Goal: Task Accomplishment & Management: Manage account settings

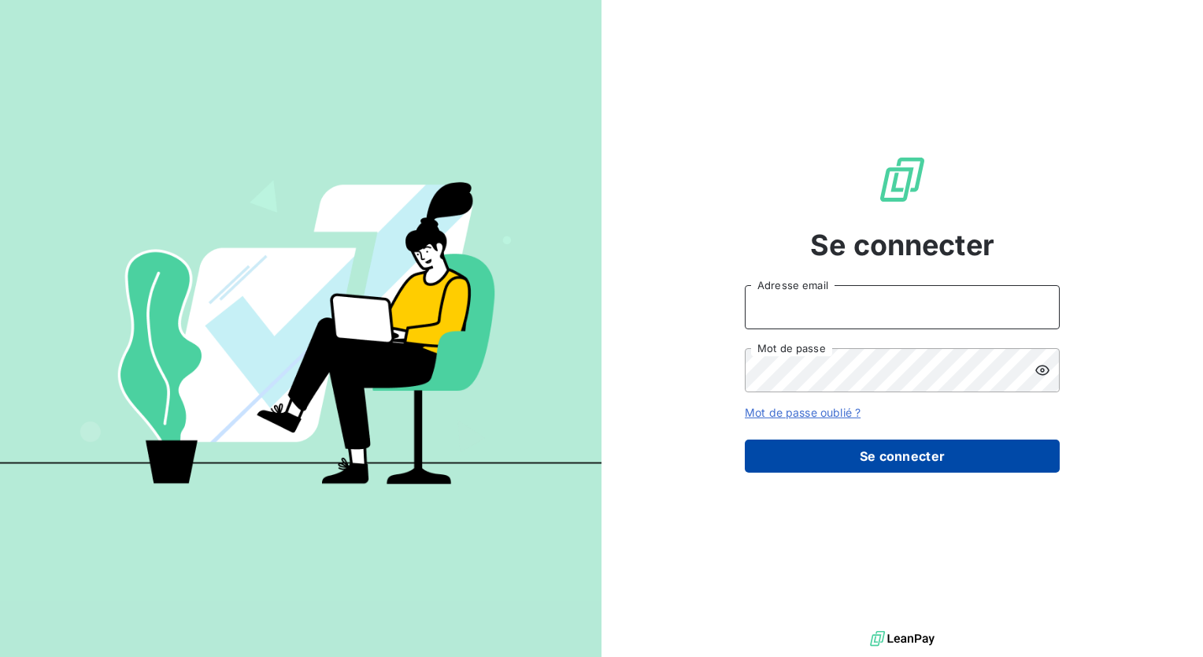
type input "[PERSON_NAME][EMAIL_ADDRESS][DOMAIN_NAME]"
click at [875, 453] on button "Se connecter" at bounding box center [902, 455] width 315 height 33
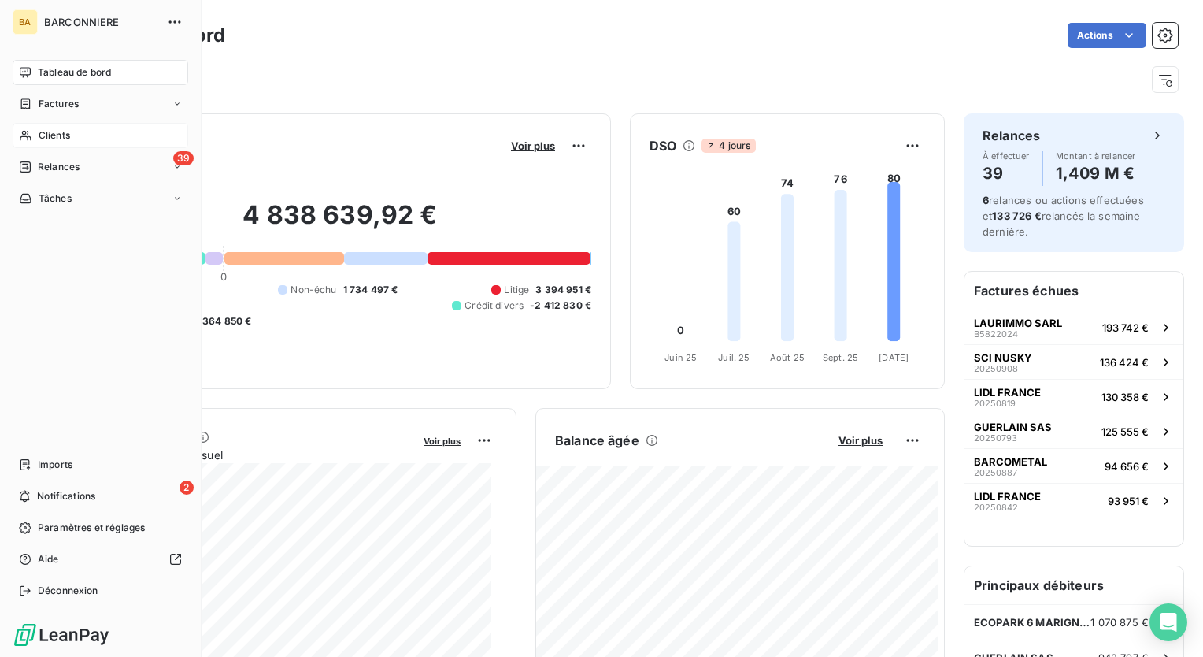
click at [43, 128] on span "Clients" at bounding box center [55, 135] width 32 height 14
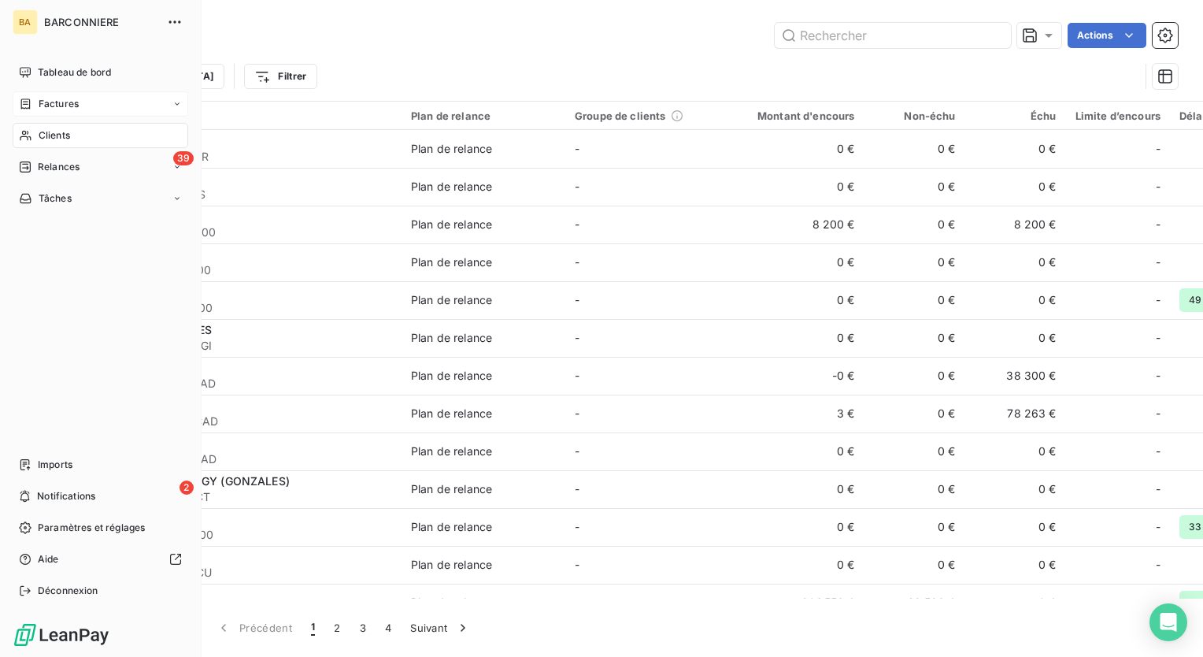
click at [53, 102] on span "Factures" at bounding box center [59, 104] width 40 height 14
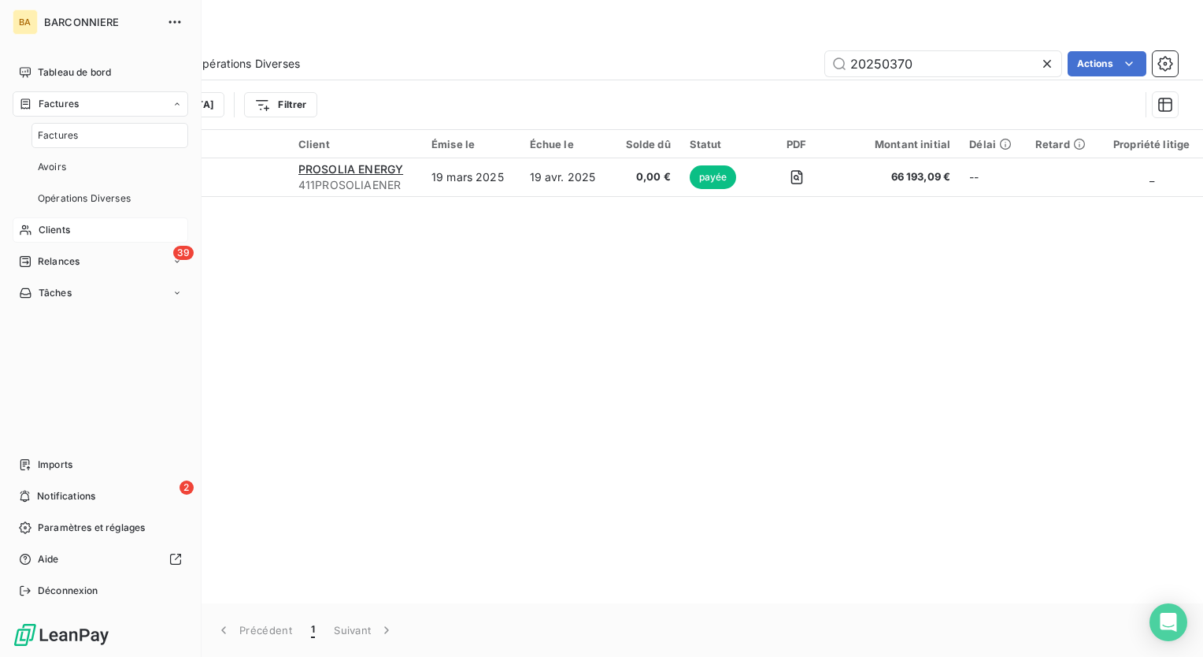
click at [57, 225] on span "Clients" at bounding box center [55, 230] width 32 height 14
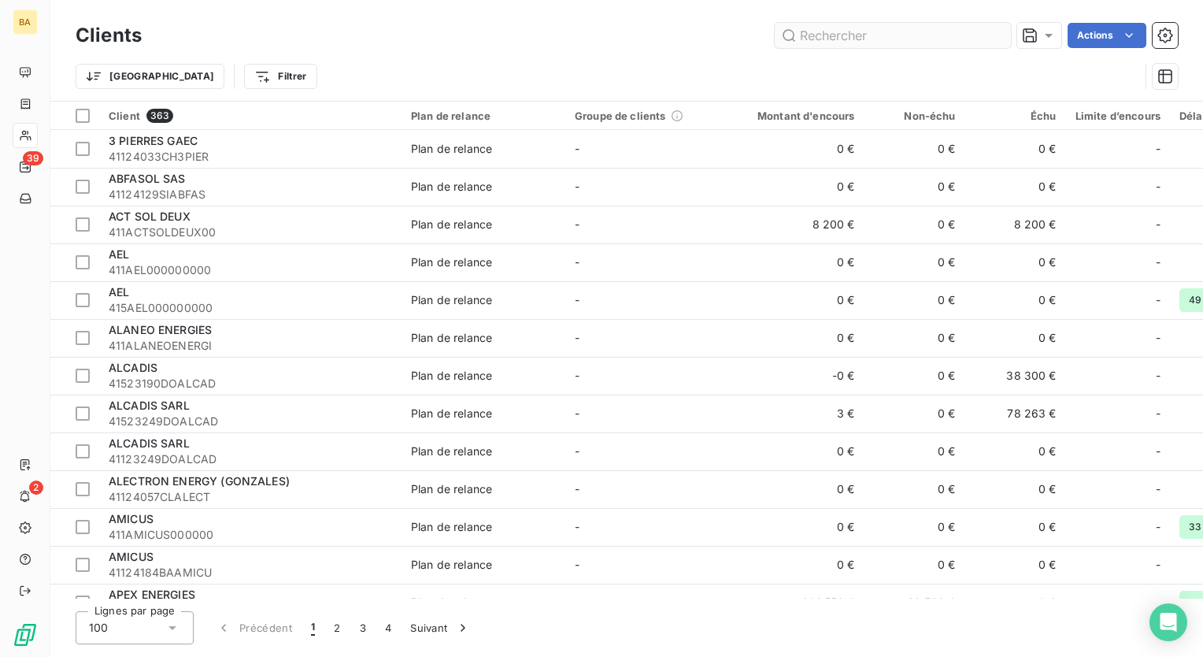
click at [890, 35] on input "text" at bounding box center [893, 35] width 236 height 25
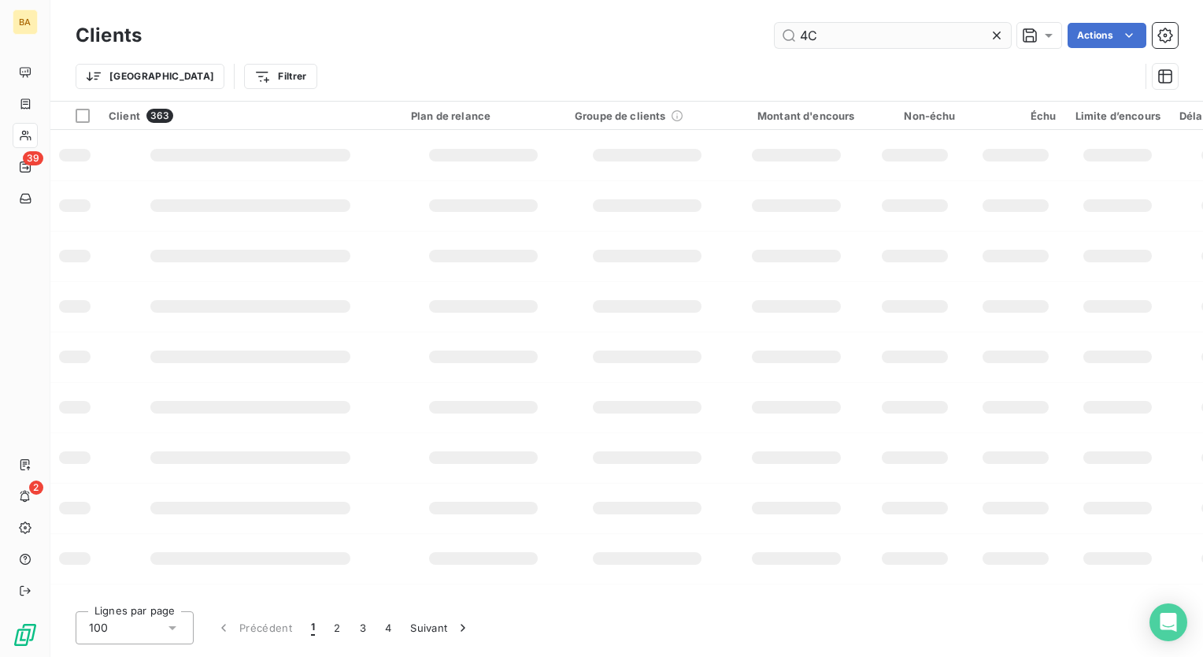
type input "4C"
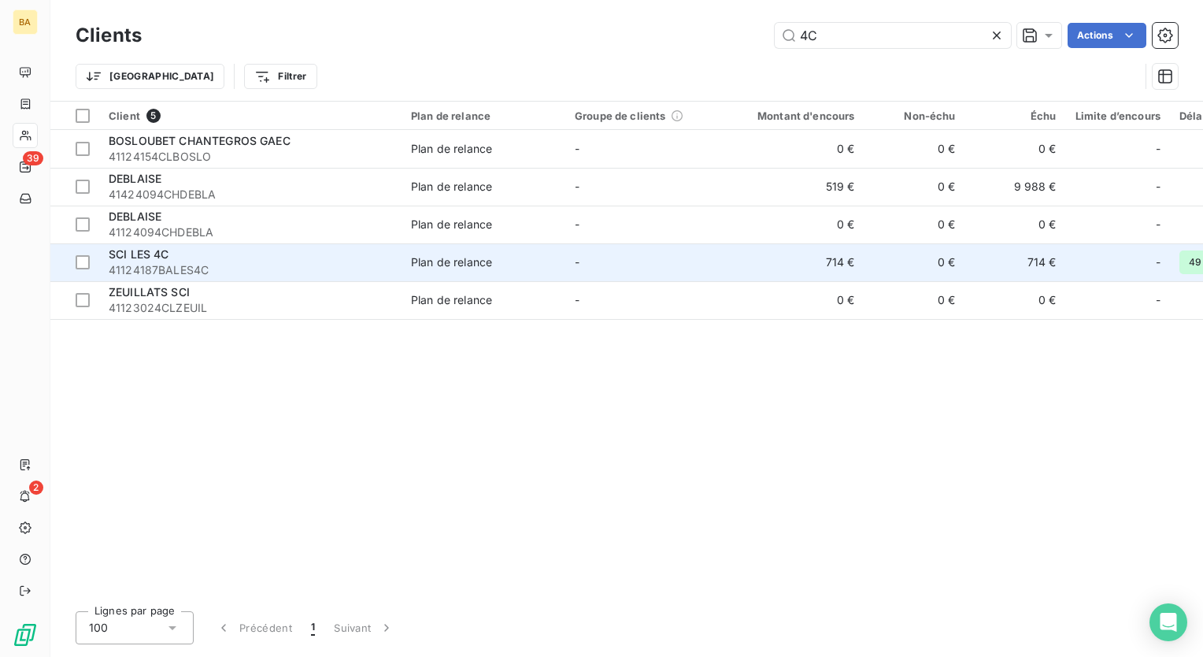
click at [149, 254] on span "SCI LES 4C" at bounding box center [139, 253] width 61 height 13
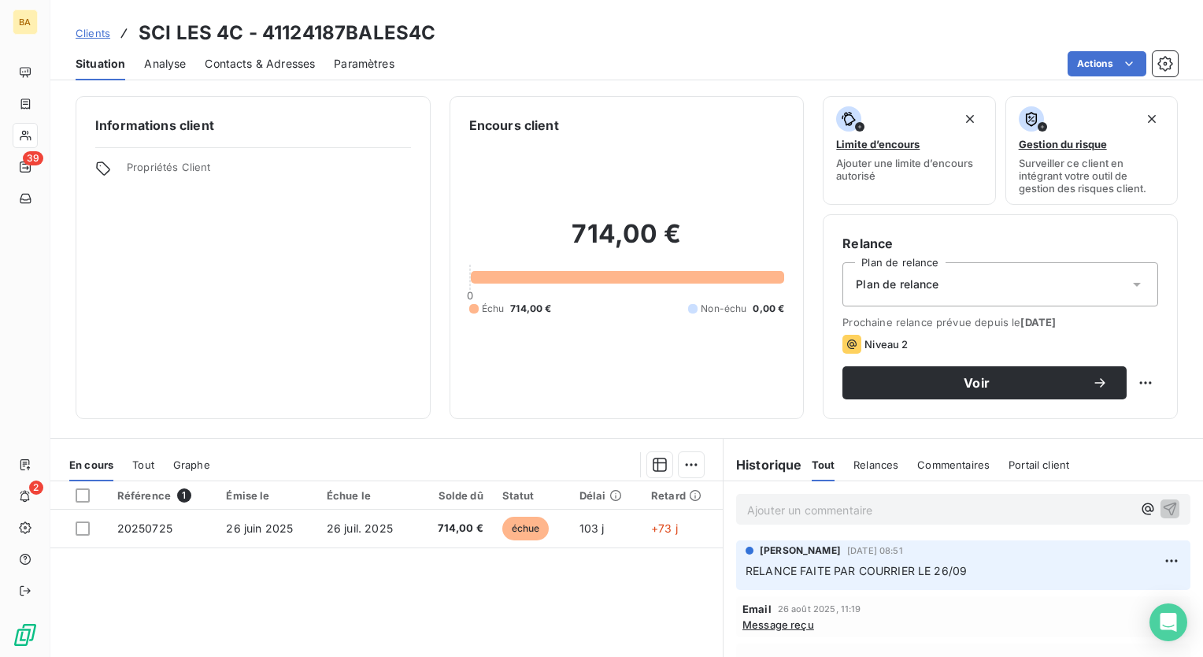
click at [164, 58] on span "Analyse" at bounding box center [165, 64] width 42 height 16
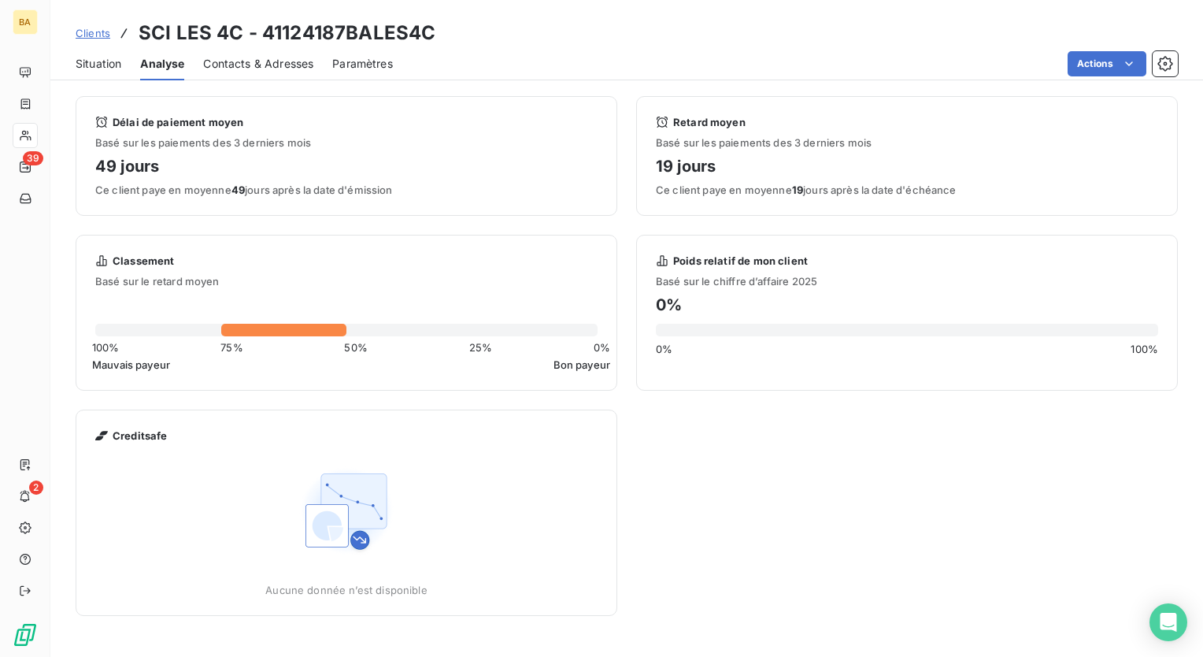
click at [265, 66] on span "Contacts & Adresses" at bounding box center [258, 64] width 110 height 16
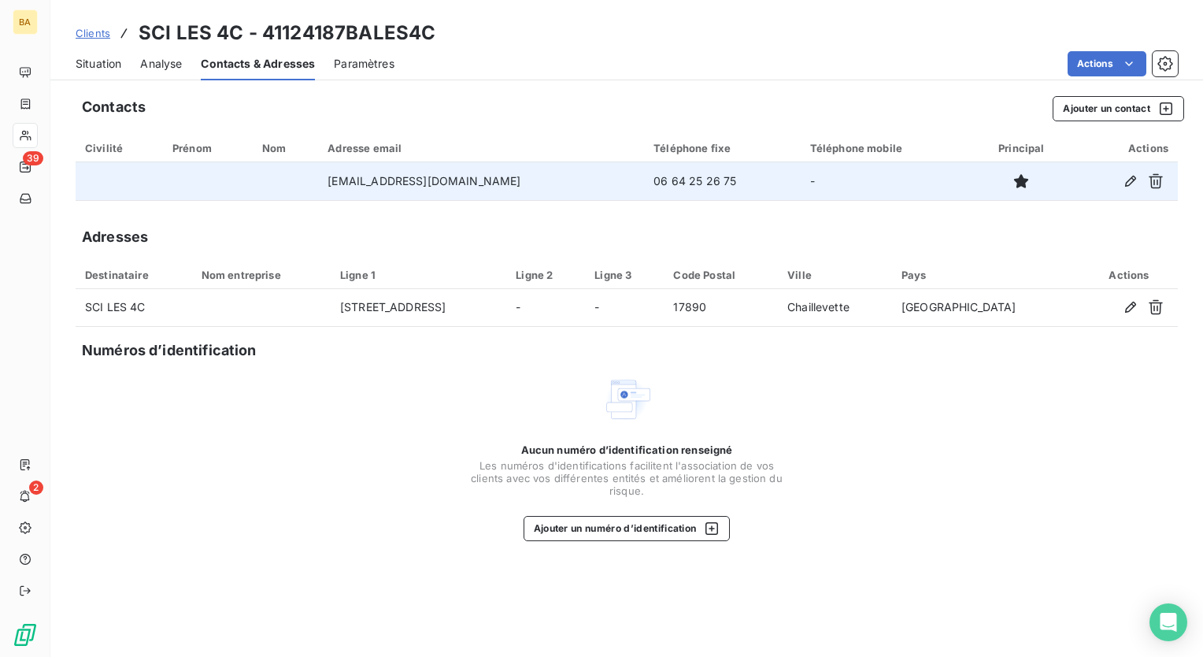
click at [376, 186] on td "[EMAIL_ADDRESS][DOMAIN_NAME]" at bounding box center [481, 181] width 326 height 38
click at [409, 179] on td "[EMAIL_ADDRESS][DOMAIN_NAME]" at bounding box center [481, 181] width 326 height 38
click at [1132, 178] on icon "button" at bounding box center [1130, 181] width 11 height 11
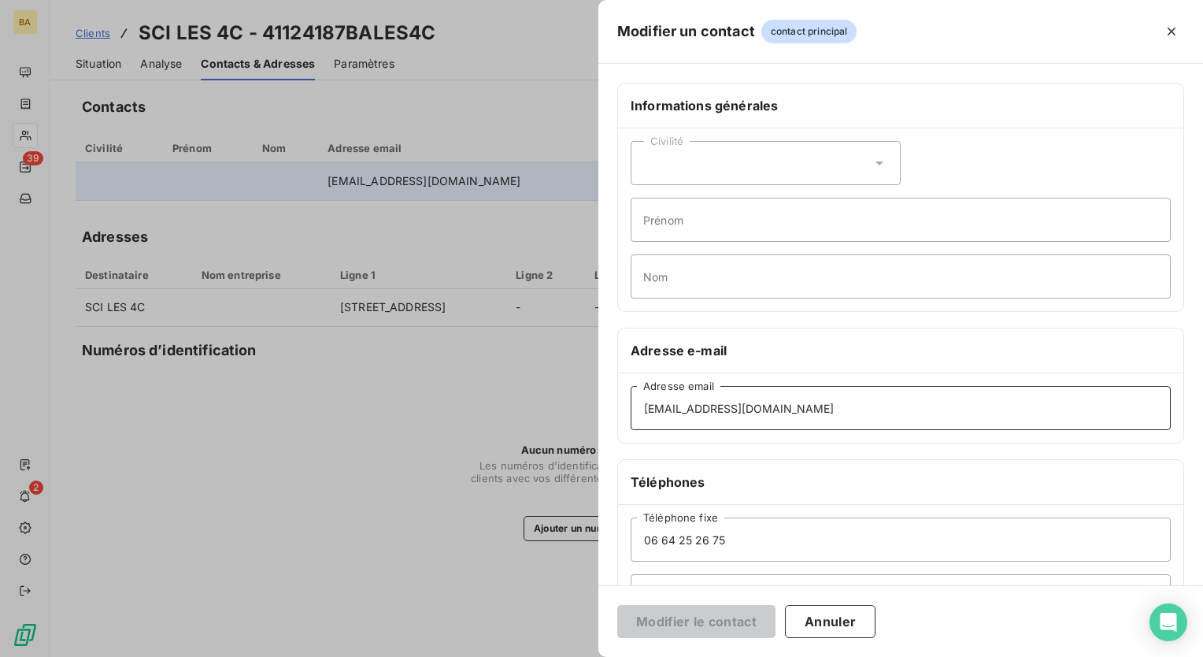
click at [666, 405] on input "[EMAIL_ADDRESS][DOMAIN_NAME]" at bounding box center [901, 408] width 540 height 44
type input "[EMAIL_ADDRESS][DOMAIN_NAME]"
click at [712, 625] on button "Modifier le contact" at bounding box center [696, 621] width 158 height 33
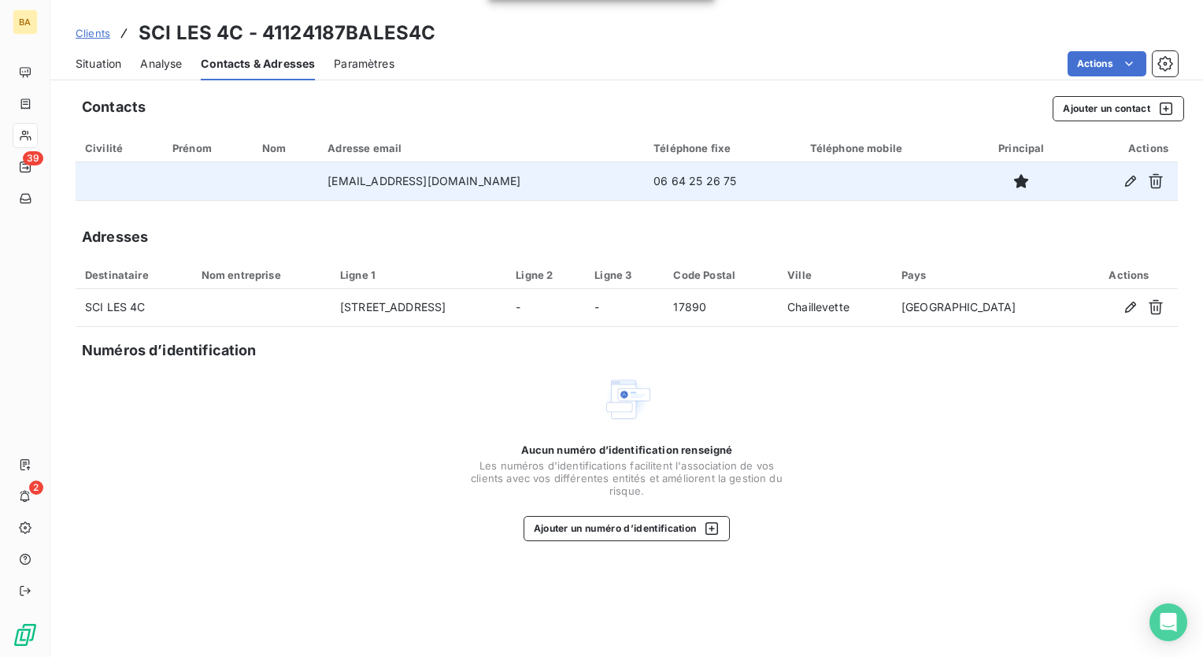
click at [413, 191] on td "[EMAIL_ADDRESS][DOMAIN_NAME]" at bounding box center [481, 181] width 326 height 38
drag, startPoint x: 484, startPoint y: 178, endPoint x: 323, endPoint y: 192, distance: 161.3
click at [323, 192] on tr "[EMAIL_ADDRESS][DOMAIN_NAME] 06 64 25 26 75" at bounding box center [627, 181] width 1103 height 38
drag, startPoint x: 323, startPoint y: 192, endPoint x: 445, endPoint y: 176, distance: 123.1
copy tr "[EMAIL_ADDRESS][DOMAIN_NAME]"
